Goal: Navigation & Orientation: Find specific page/section

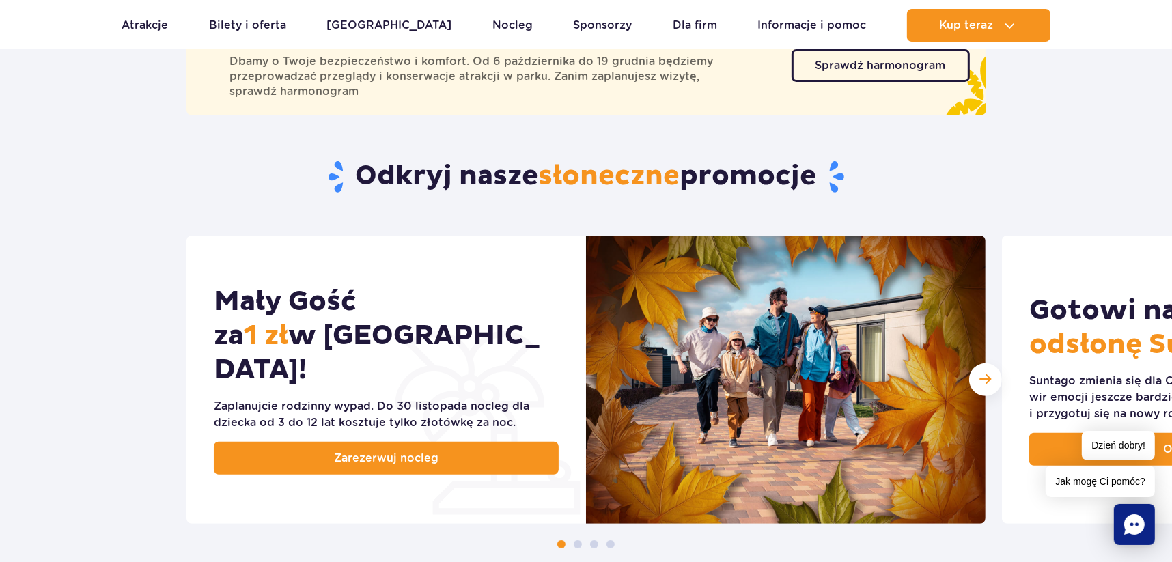
scroll to position [615, 0]
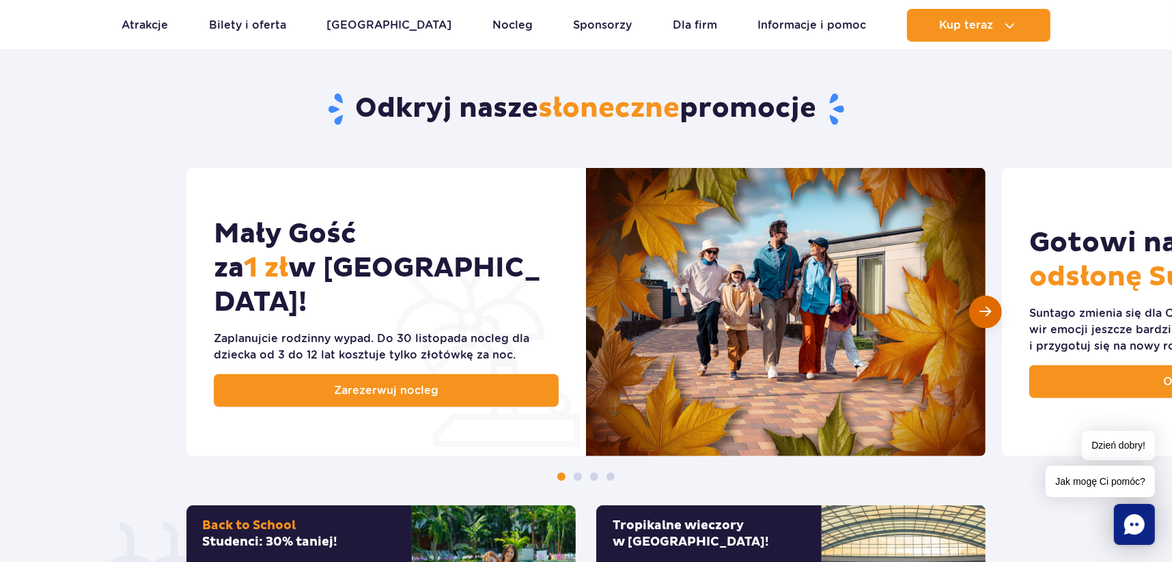
click at [993, 316] on div "Następny slajd" at bounding box center [985, 312] width 33 height 33
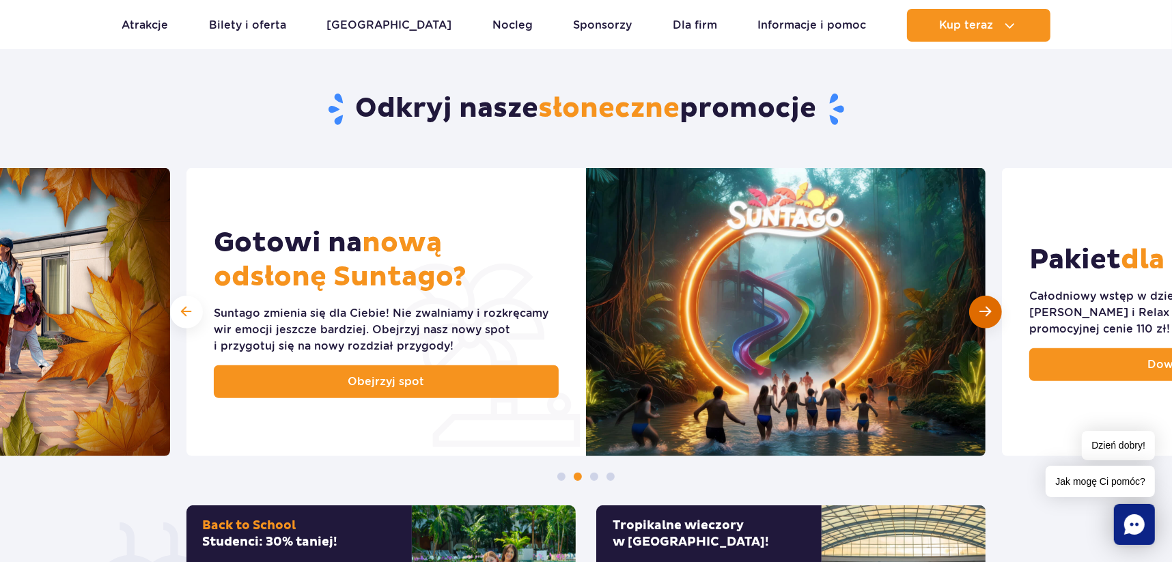
click at [993, 316] on div "Następny slajd" at bounding box center [985, 312] width 33 height 33
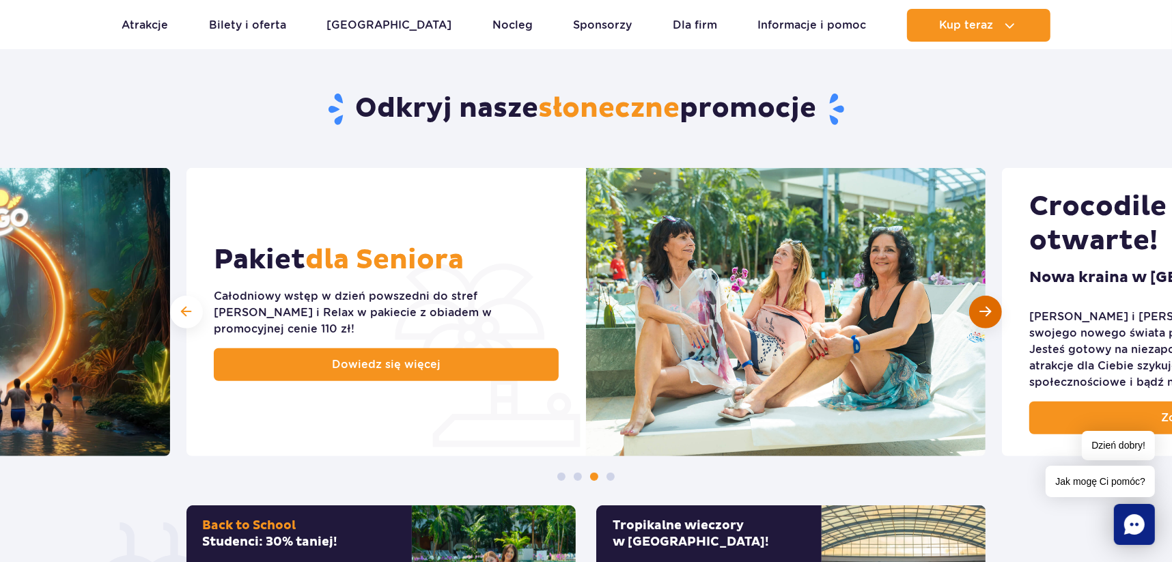
click at [993, 316] on div "Następny slajd" at bounding box center [985, 312] width 33 height 33
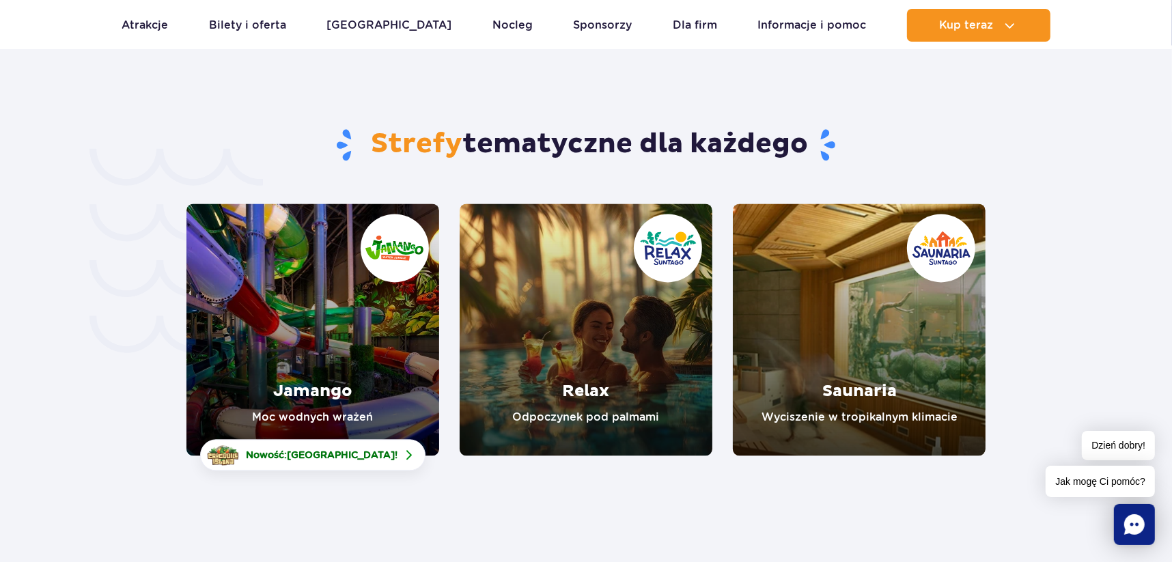
scroll to position [2869, 0]
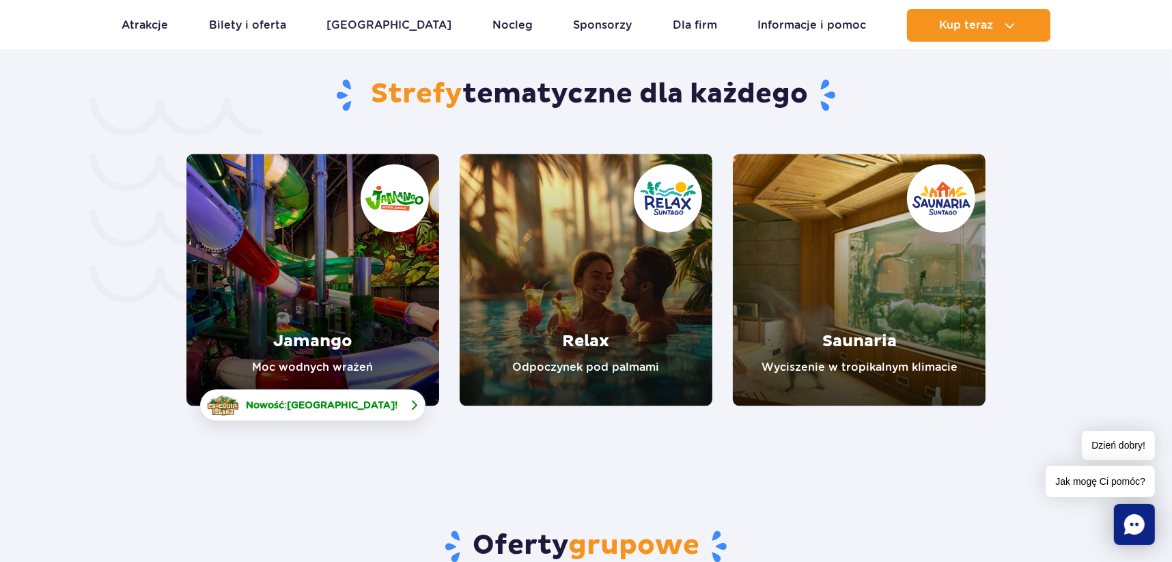
click at [370, 400] on span "[GEOGRAPHIC_DATA]" at bounding box center [341, 405] width 108 height 11
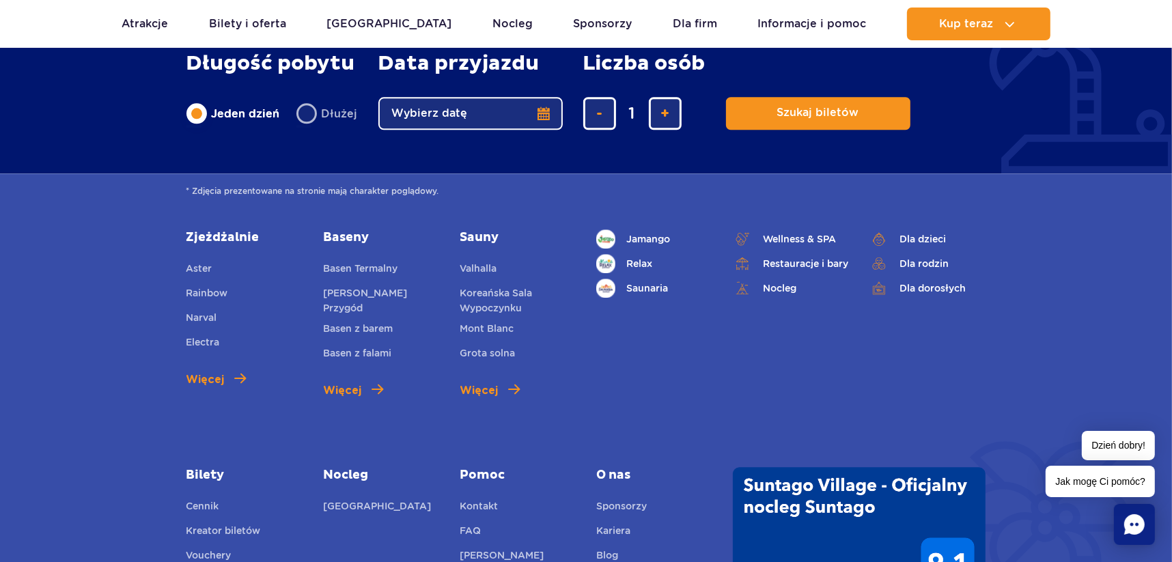
scroll to position [3416, 0]
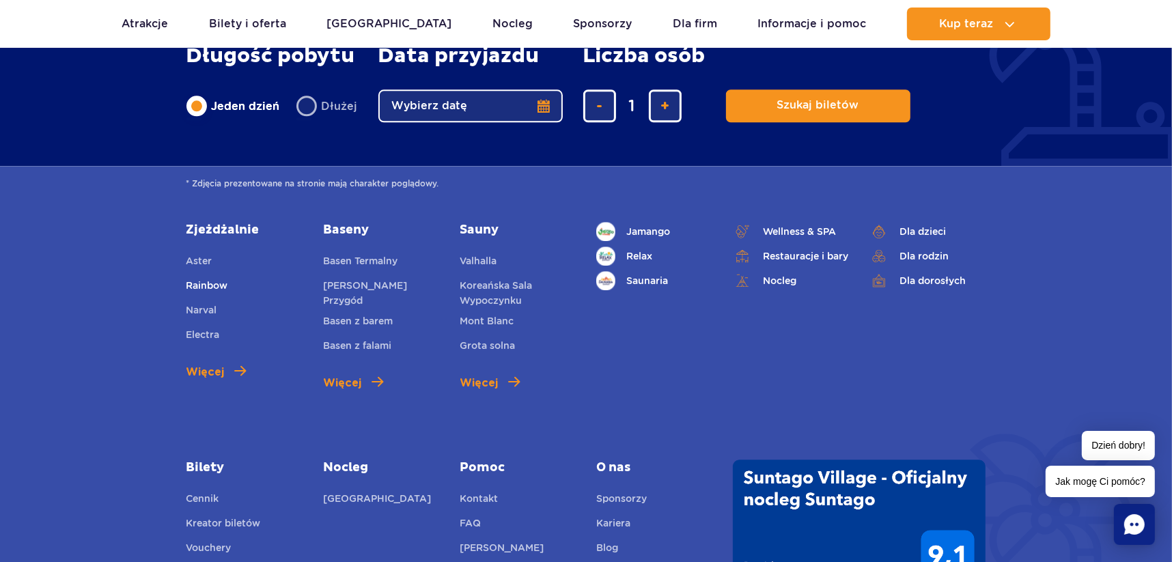
click at [213, 288] on span "Rainbow" at bounding box center [207, 285] width 42 height 11
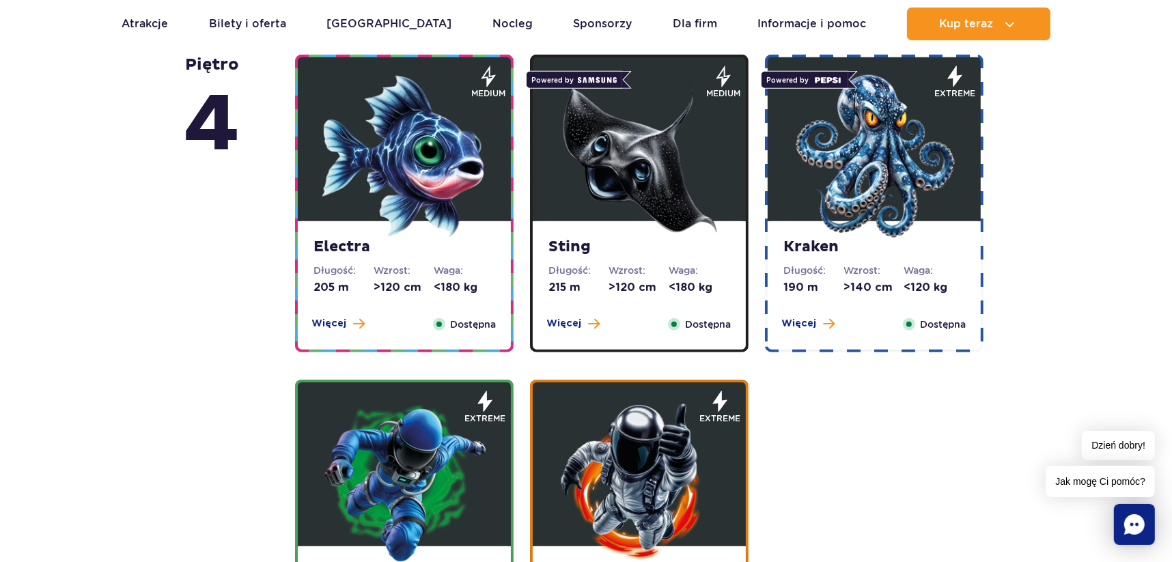
scroll to position [1285, 0]
